Goal: Find specific page/section: Find specific page/section

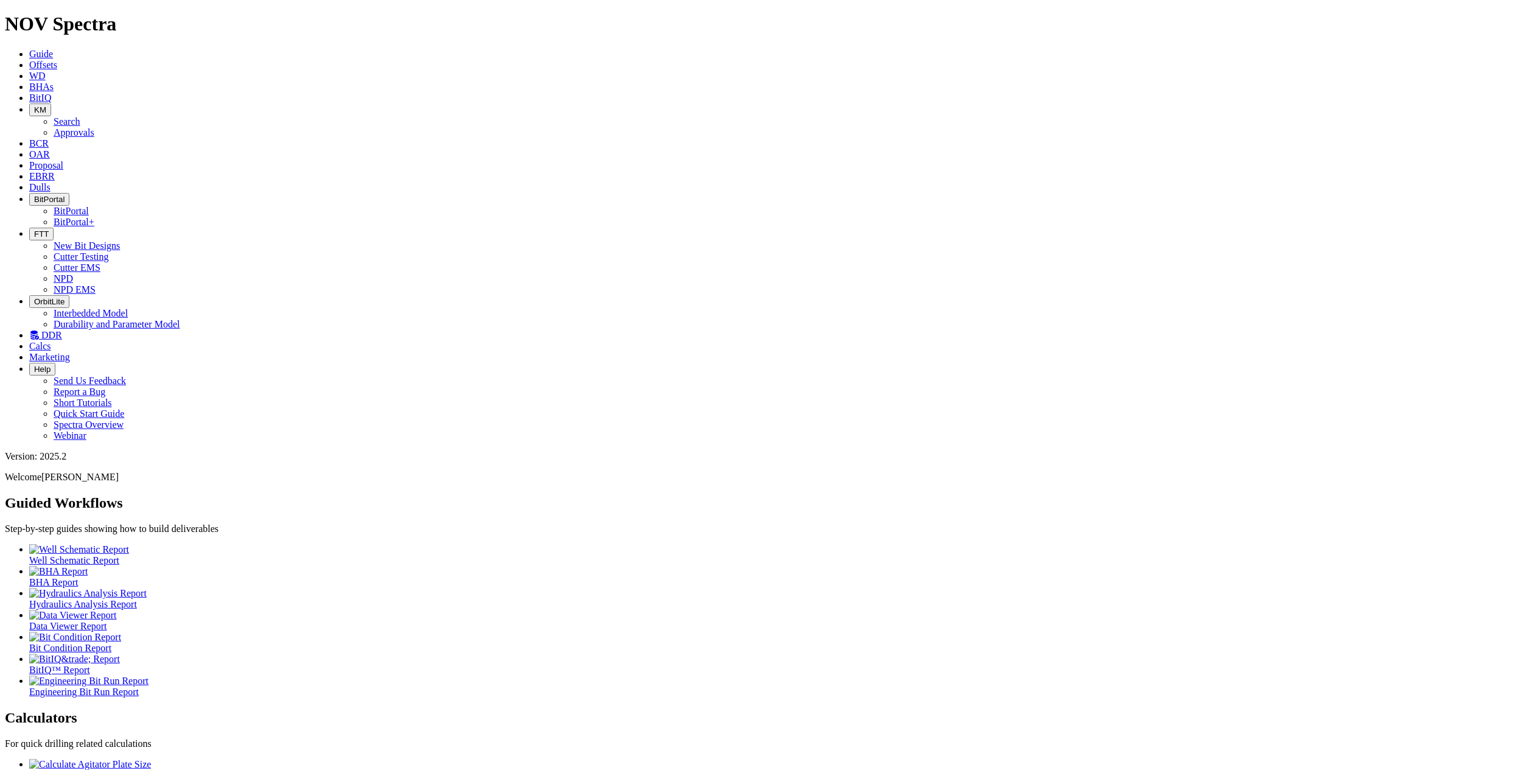
click at [69, 193] on button "BitPortal" at bounding box center [49, 199] width 40 height 13
click at [54, 228] on button "FTT" at bounding box center [41, 234] width 24 height 13
click at [120, 240] on link "New Bit Designs" at bounding box center [87, 245] width 66 height 10
click at [54, 228] on button "FTT" at bounding box center [41, 234] width 24 height 13
click at [120, 240] on link "New Bit Designs" at bounding box center [87, 245] width 66 height 10
